Goal: Information Seeking & Learning: Learn about a topic

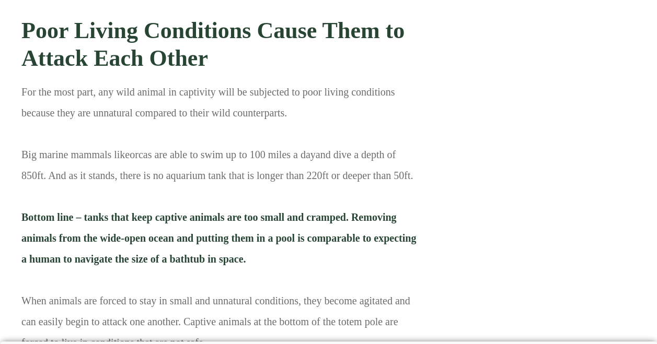
scroll to position [2986, 0]
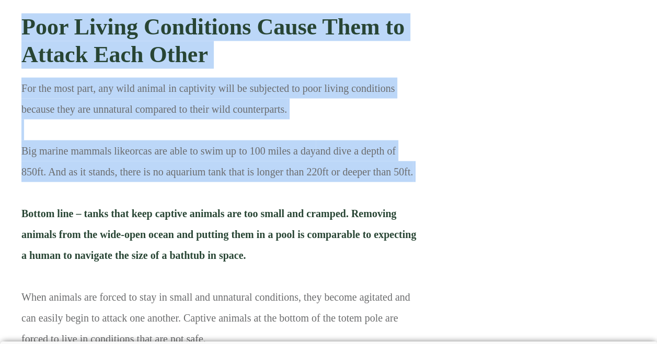
drag, startPoint x: 13, startPoint y: 132, endPoint x: 177, endPoint y: 177, distance: 170.7
click at [177, 177] on p "For the most part, any wild animal in captivity will be subjected to poor livin…" at bounding box center [221, 312] width 400 height 468
click at [169, 180] on p "For the most part, any wild animal in captivity will be subjected to poor livin…" at bounding box center [221, 312] width 400 height 468
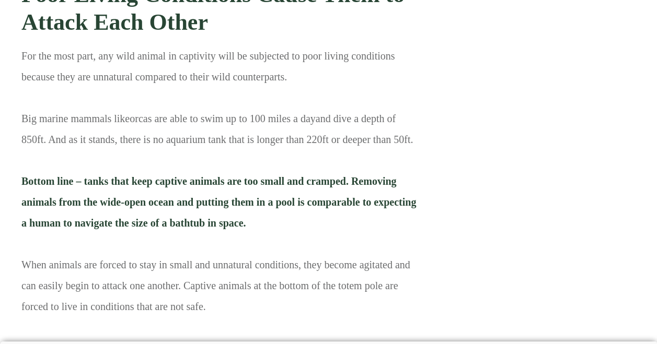
scroll to position [3019, 0]
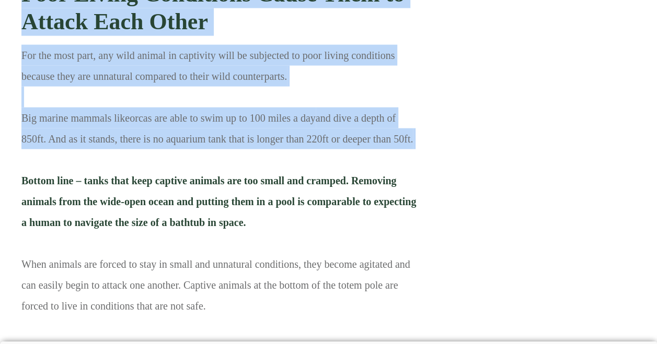
drag, startPoint x: 18, startPoint y: 99, endPoint x: 163, endPoint y: 146, distance: 152.7
click at [163, 146] on p "For the most part, any wild animal in captivity will be subjected to poor livin…" at bounding box center [221, 279] width 400 height 468
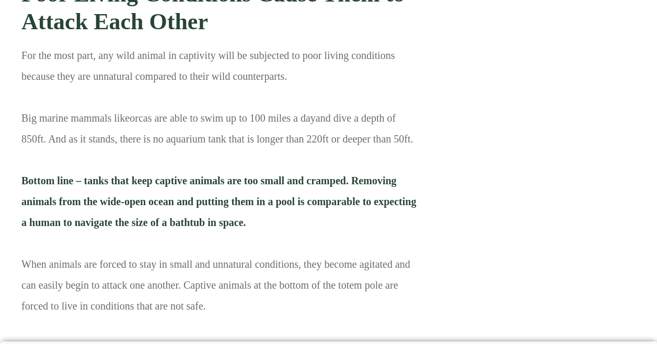
drag, startPoint x: 415, startPoint y: 122, endPoint x: 9, endPoint y: 98, distance: 405.8
copy p "Big marine mammals like orcas are able to swim up to 100 miles a day and dive a…"
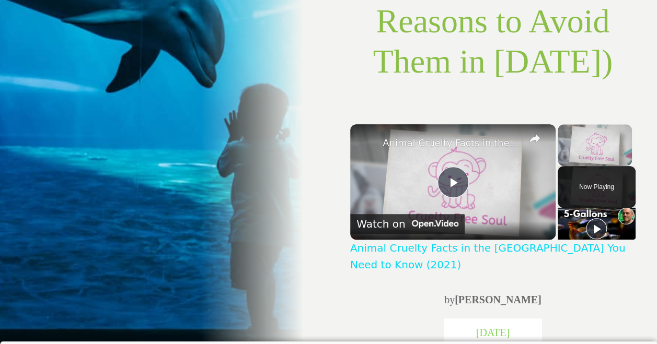
scroll to position [0, 0]
